Goal: Task Accomplishment & Management: Complete application form

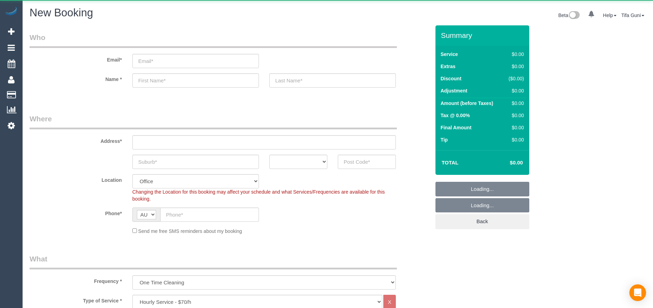
select select "object:828"
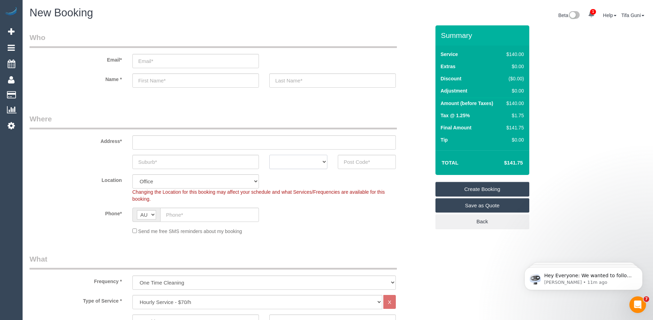
click at [300, 159] on select "ACT [GEOGRAPHIC_DATA] NT [GEOGRAPHIC_DATA] SA TAS [GEOGRAPHIC_DATA] [GEOGRAPHIC…" at bounding box center [299, 162] width 58 height 14
click at [300, 158] on select "ACT [GEOGRAPHIC_DATA] NT [GEOGRAPHIC_DATA] SA TAS [GEOGRAPHIC_DATA] [GEOGRAPHIC…" at bounding box center [299, 162] width 58 height 14
click at [309, 161] on select "ACT [GEOGRAPHIC_DATA] NT [GEOGRAPHIC_DATA] SA TAS [GEOGRAPHIC_DATA] [GEOGRAPHIC…" at bounding box center [299, 162] width 58 height 14
select select "VIC"
click at [270, 155] on select "ACT [GEOGRAPHIC_DATA] NT [GEOGRAPHIC_DATA] SA TAS [GEOGRAPHIC_DATA] [GEOGRAPHIC…" at bounding box center [299, 162] width 58 height 14
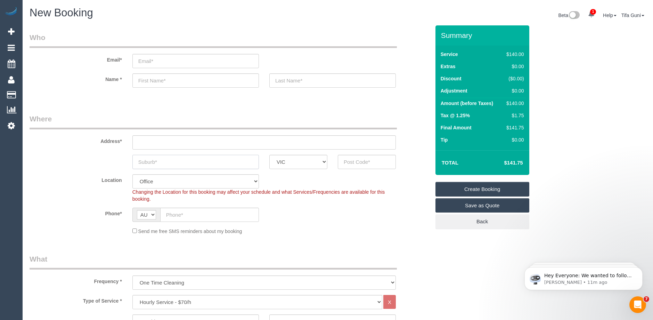
click at [171, 162] on input "text" at bounding box center [195, 162] width 127 height 14
type input "sth"
click at [364, 161] on input "text" at bounding box center [367, 162] width 58 height 14
type input "3029"
click at [314, 142] on input "text" at bounding box center [264, 142] width 264 height 14
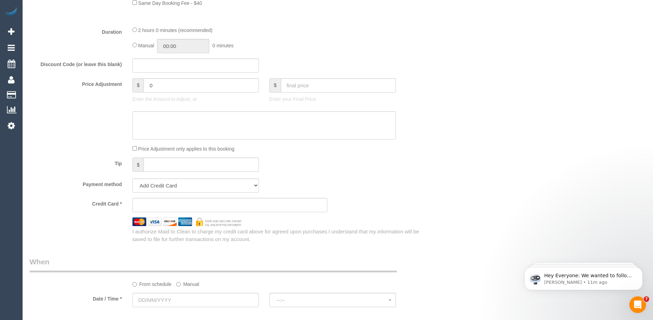
scroll to position [626, 0]
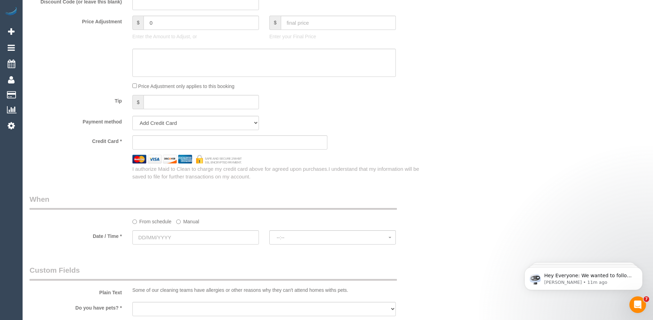
type input "-"
click at [201, 237] on input "text" at bounding box center [195, 237] width 127 height 14
select select "53"
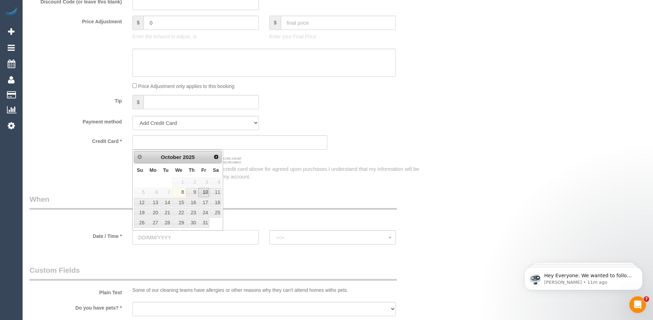
select select "object:2110"
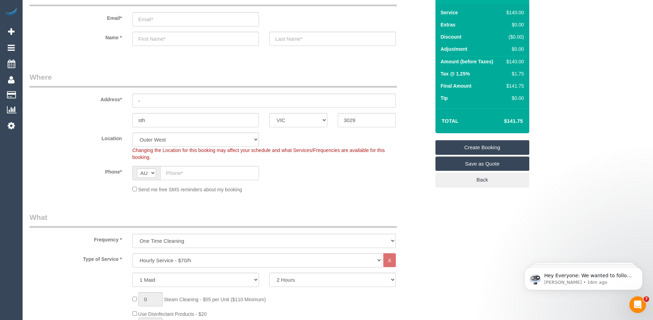
scroll to position [0, 0]
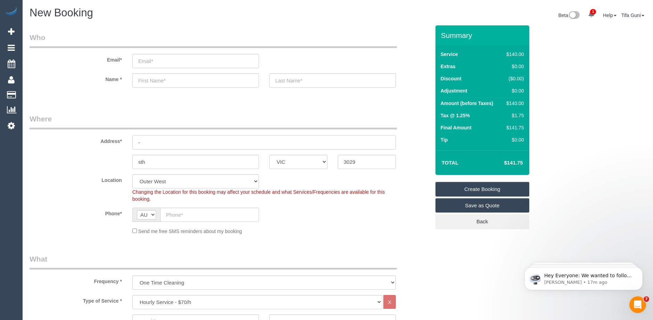
click at [170, 141] on input "-" at bounding box center [264, 142] width 264 height 14
click at [155, 63] on input "email" at bounding box center [195, 61] width 127 height 14
click at [149, 59] on input "email" at bounding box center [195, 61] width 127 height 14
drag, startPoint x: 223, startPoint y: 59, endPoint x: 101, endPoint y: 64, distance: 122.1
click at [101, 64] on div "Email* [PERSON_NAME][EMAIL_ADDRESS][DOMAIN_NAME]" at bounding box center [229, 50] width 411 height 36
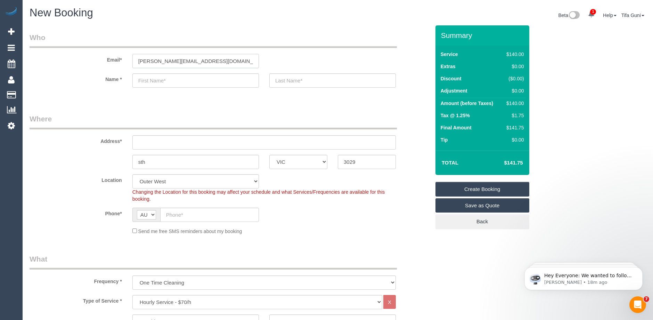
type input "[PERSON_NAME][EMAIL_ADDRESS][DOMAIN_NAME]"
